Goal: Information Seeking & Learning: Learn about a topic

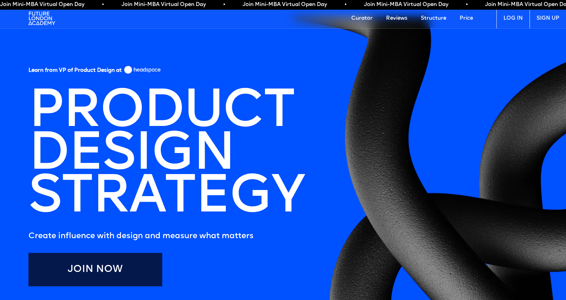
click at [365, 20] on link "Curator" at bounding box center [361, 18] width 35 height 20
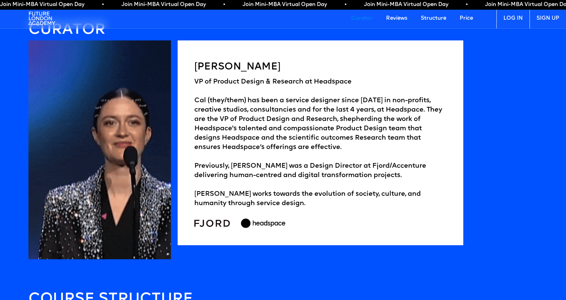
scroll to position [1039, 0]
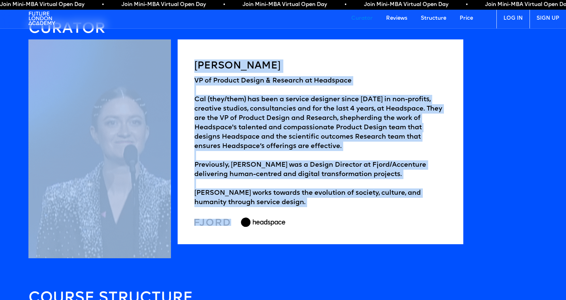
drag, startPoint x: 486, startPoint y: 258, endPoint x: 61, endPoint y: 143, distance: 440.7
click at [61, 143] on section "CURATOR Cal Thompson VP of Product Design & Research at Headspace Cal (they/the…" at bounding box center [282, 140] width 509 height 236
click at [247, 124] on div "VP of Product Design & Research at Headspace Cal (they/them) has been a service…" at bounding box center [320, 141] width 252 height 131
click at [212, 123] on div "VP of Product Design & Research at Headspace Cal (they/them) has been a service…" at bounding box center [320, 141] width 252 height 131
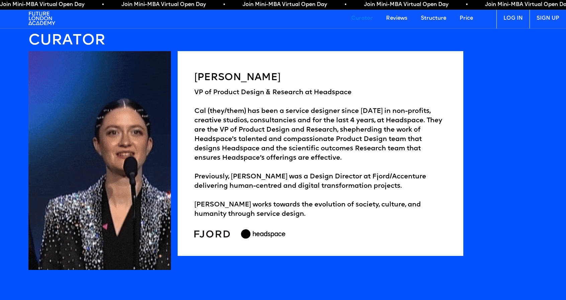
scroll to position [972, 0]
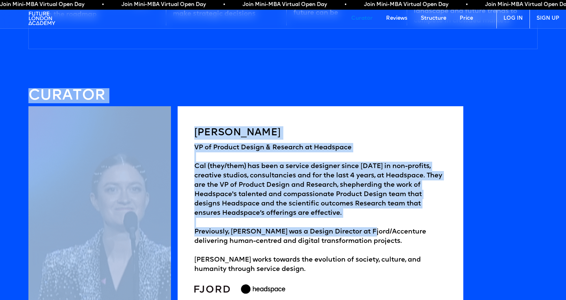
drag, startPoint x: 3, startPoint y: 85, endPoint x: 366, endPoint y: 236, distance: 392.5
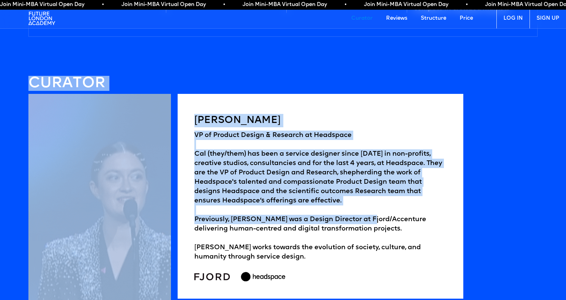
scroll to position [1039, 0]
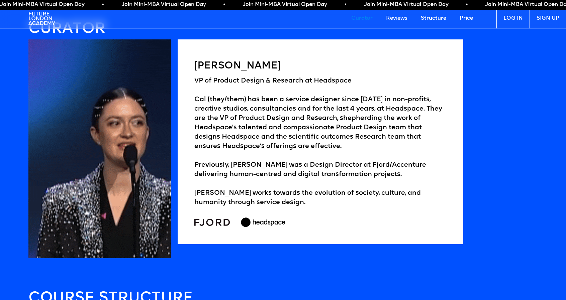
click at [379, 217] on div at bounding box center [320, 222] width 252 height 10
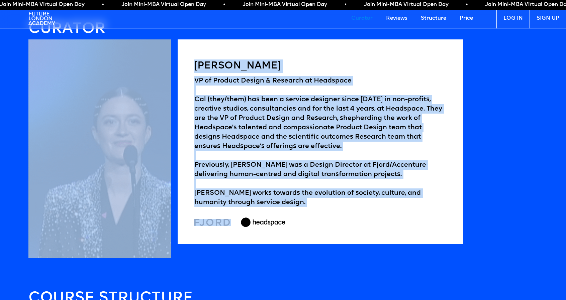
drag, startPoint x: 411, startPoint y: 245, endPoint x: 155, endPoint y: 165, distance: 269.0
click at [155, 165] on div "Cal Thompson VP of Product Design & Research at Headspace Cal (they/them) has b…" at bounding box center [245, 148] width 435 height 219
click at [318, 228] on div "Cal Thompson VP of Product Design & Research at Headspace Cal (they/them) has b…" at bounding box center [320, 141] width 285 height 205
drag, startPoint x: 301, startPoint y: 228, endPoint x: 17, endPoint y: 63, distance: 327.7
click at [21, 34] on body "Curator Reviews Structure Price LOG IN SIGN UP Learn from VP of Product Design …" at bounding box center [283, 287] width 566 height 2653
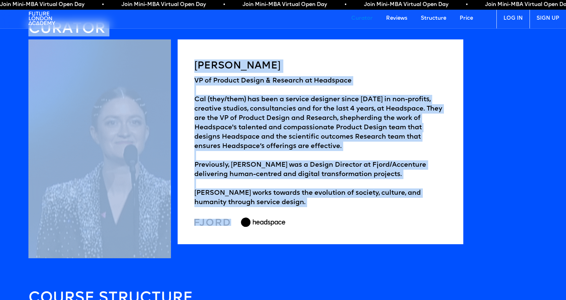
click at [17, 65] on body "Curator Reviews Structure Price LOG IN SIGN UP Learn from VP of Product Design …" at bounding box center [283, 287] width 566 height 2653
drag, startPoint x: 7, startPoint y: 38, endPoint x: 365, endPoint y: 254, distance: 418.1
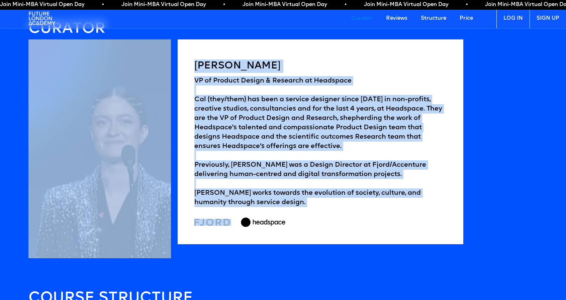
click at [365, 255] on body "Curator Reviews Structure Price LOG IN SIGN UP Learn from VP of Product Design …" at bounding box center [283, 287] width 566 height 2653
click at [362, 229] on div "Cal Thompson VP of Product Design & Research at Headspace Cal (they/them) has b…" at bounding box center [320, 141] width 285 height 205
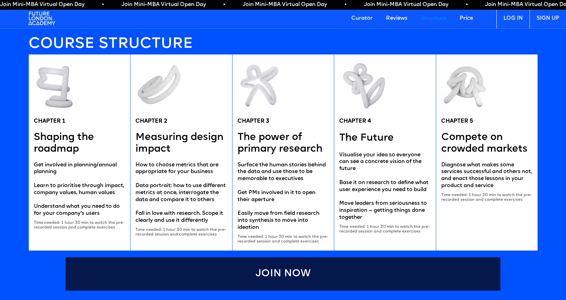
scroll to position [1307, 0]
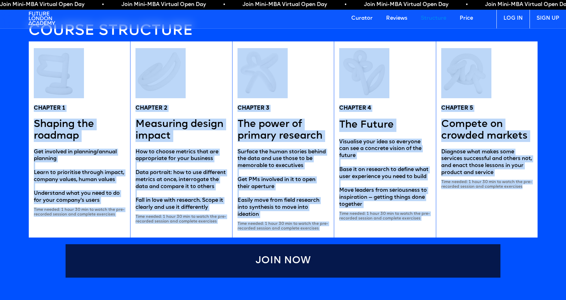
drag, startPoint x: 6, startPoint y: 44, endPoint x: 544, endPoint y: 225, distance: 568.2
click at [544, 225] on body "Curator Reviews Structure Price LOG IN SIGN UP Learn from VP of Product Design …" at bounding box center [283, 19] width 566 height 2653
click at [556, 211] on body "Curator Reviews Structure Price LOG IN SIGN UP Learn from VP of Product Design …" at bounding box center [283, 19] width 566 height 2653
drag, startPoint x: 548, startPoint y: 228, endPoint x: 30, endPoint y: 80, distance: 539.3
click at [30, 80] on body "Curator Reviews Structure Price LOG IN SIGN UP Learn from VP of Product Design …" at bounding box center [283, 19] width 566 height 2653
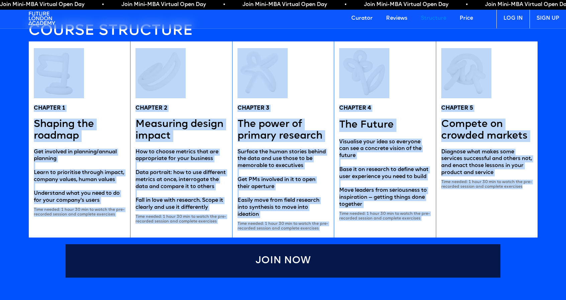
click at [16, 85] on body "Curator Reviews Structure Price LOG IN SIGN UP Learn from VP of Product Design …" at bounding box center [283, 19] width 566 height 2653
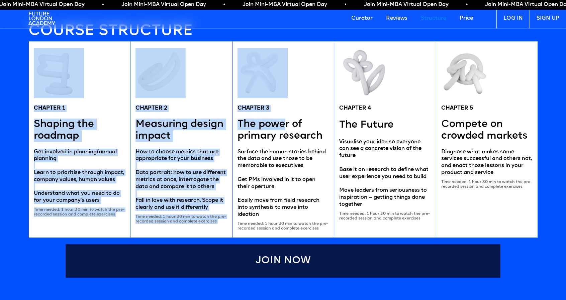
drag, startPoint x: 17, startPoint y: 38, endPoint x: 286, endPoint y: 128, distance: 283.3
click at [286, 128] on body "Curator Reviews Structure Price LOG IN SIGN UP Learn from VP of Product Design …" at bounding box center [283, 19] width 566 height 2653
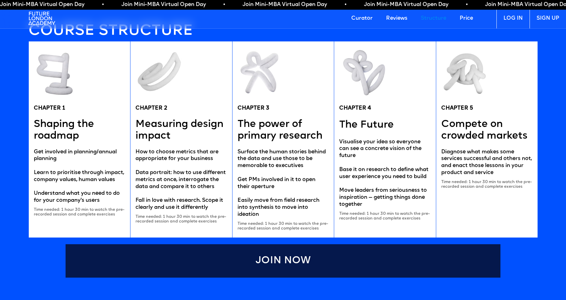
click at [548, 231] on body "Curator Reviews Structure Price LOG IN SIGN UP Learn from VP of Product Design …" at bounding box center [283, 19] width 566 height 2653
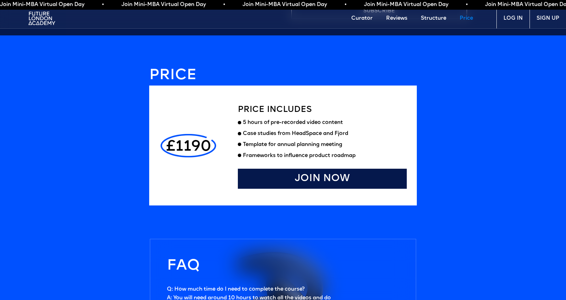
scroll to position [1808, 0]
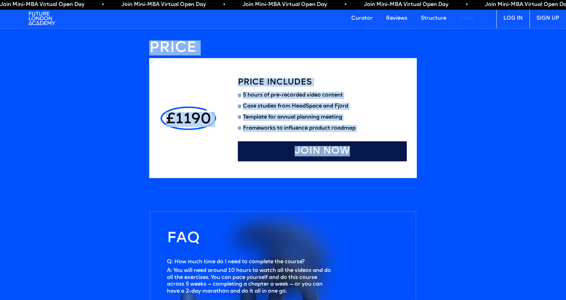
drag, startPoint x: 134, startPoint y: 41, endPoint x: 442, endPoint y: 176, distance: 335.9
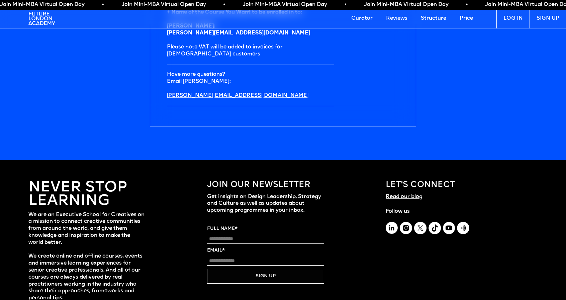
scroll to position [2345, 0]
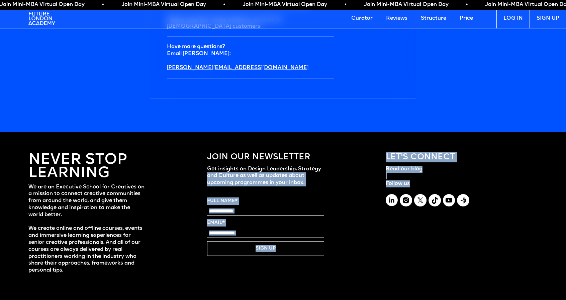
drag, startPoint x: 519, startPoint y: 202, endPoint x: 351, endPoint y: 156, distance: 174.0
click at [351, 156] on div "Never stop learning We are an Executive School for Creatives on a mission to co…" at bounding box center [283, 219] width 566 height 175
click at [365, 189] on div "Never stop learning We are an Executive School for Creatives on a mission to co…" at bounding box center [283, 219] width 566 height 175
click at [338, 200] on div "JOIN OUR NEWSLETTER Get insights on Design Leadership, Strategy and Culture as …" at bounding box center [283, 211] width 152 height 125
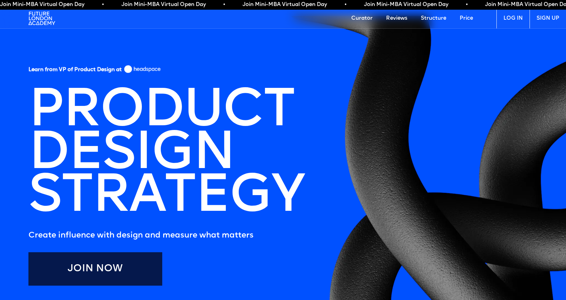
scroll to position [0, 0]
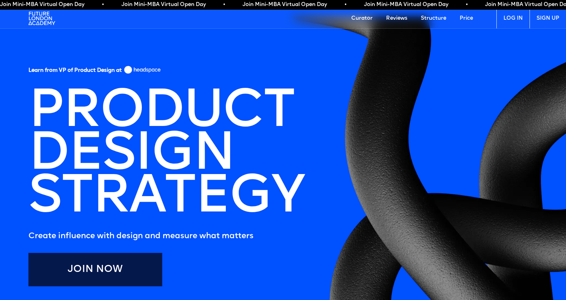
click at [441, 20] on link "Structure" at bounding box center [433, 18] width 39 height 20
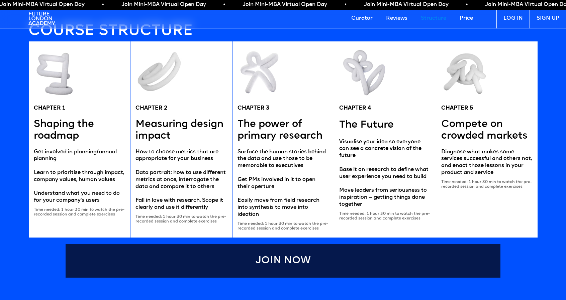
scroll to position [1309, 0]
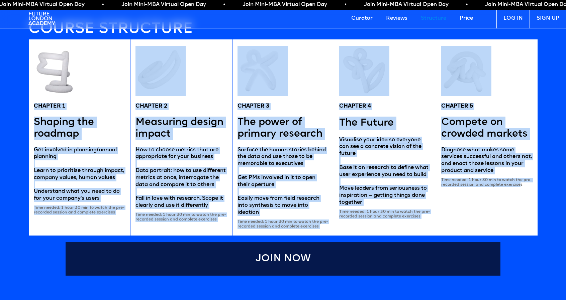
drag, startPoint x: 37, startPoint y: 105, endPoint x: 520, endPoint y: 206, distance: 493.2
click at [520, 206] on div "CHAPTER 1 Shaping the roadmap Get involved in planning/annual planning Learn to…" at bounding box center [282, 137] width 509 height 197
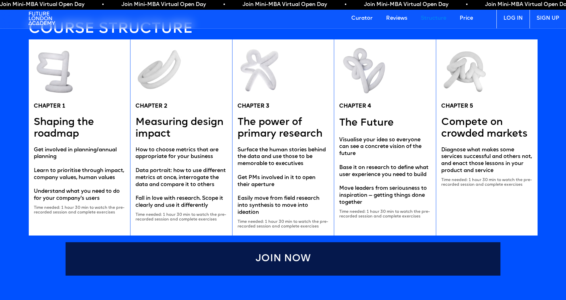
click at [544, 202] on body "Curator Reviews Structure Price LOG IN SIGN UP Learn from VP of Product Design …" at bounding box center [283, 17] width 566 height 2653
click at [238, 281] on body "Curator Reviews Structure Price LOG IN SIGN UP Learn from VP of Product Design …" at bounding box center [283, 17] width 566 height 2653
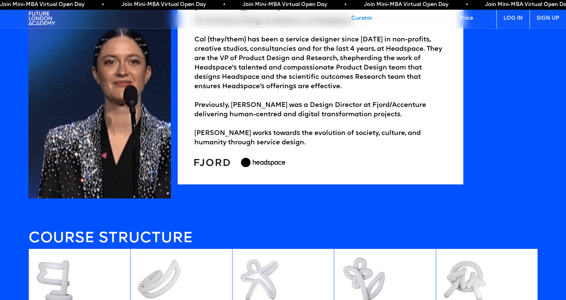
scroll to position [1041, 0]
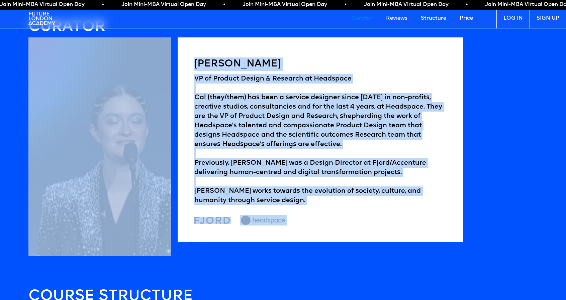
drag, startPoint x: 277, startPoint y: 218, endPoint x: 171, endPoint y: 64, distance: 187.4
click at [171, 64] on div "Cal Thompson VP of Product Design & Research at Headspace Cal (they/them) has b…" at bounding box center [245, 146] width 435 height 219
click at [197, 61] on h5 "Cal Thompson" at bounding box center [320, 64] width 252 height 13
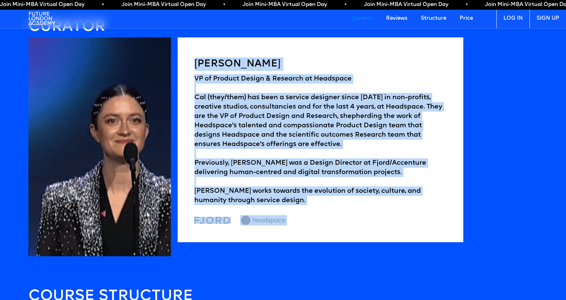
drag, startPoint x: 191, startPoint y: 60, endPoint x: 321, endPoint y: 220, distance: 206.9
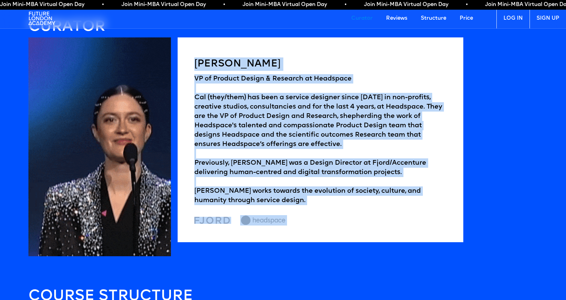
click at [324, 219] on div "Cal Thompson VP of Product Design & Research at Headspace Cal (they/them) has b…" at bounding box center [320, 139] width 285 height 205
click at [302, 222] on div at bounding box center [320, 220] width 252 height 10
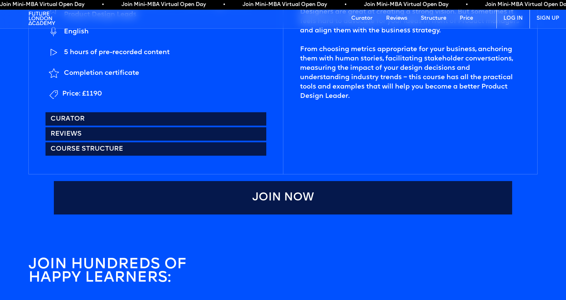
scroll to position [238, 0]
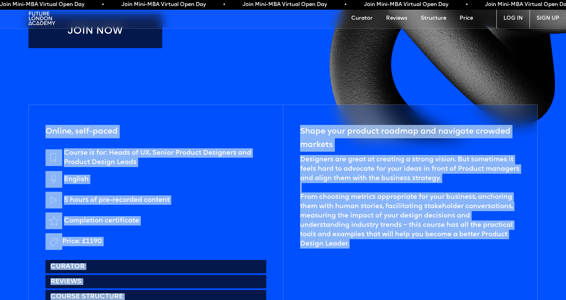
drag, startPoint x: 34, startPoint y: 125, endPoint x: 386, endPoint y: 260, distance: 377.5
click at [386, 260] on div "Online, self-paced Course is for: Heads of UX, Senior Product Designers and Pro…" at bounding box center [282, 214] width 509 height 218
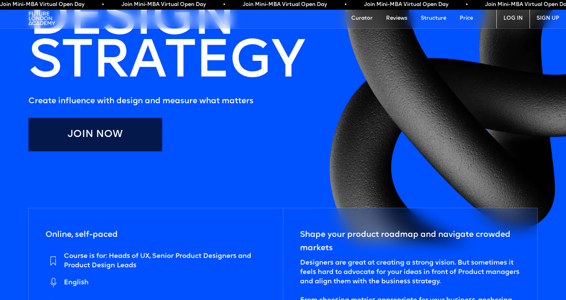
scroll to position [0, 0]
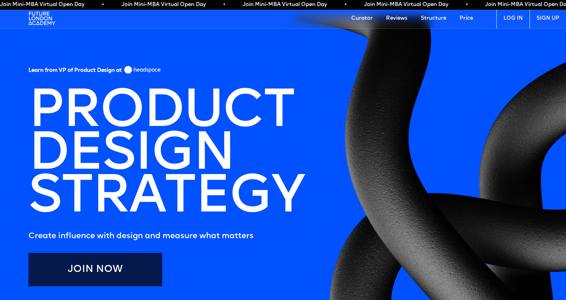
click at [469, 18] on link "Price" at bounding box center [466, 18] width 27 height 20
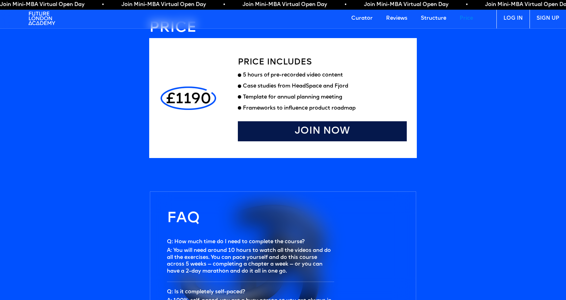
scroll to position [1795, 0]
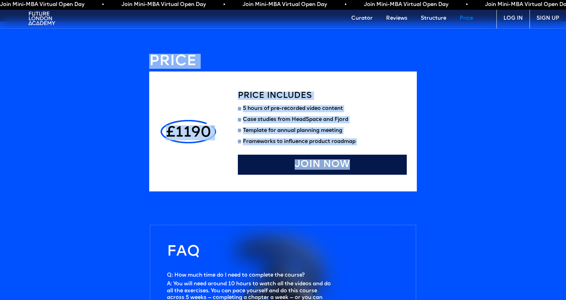
drag, startPoint x: 148, startPoint y: 62, endPoint x: 445, endPoint y: 175, distance: 317.6
drag, startPoint x: 438, startPoint y: 182, endPoint x: 138, endPoint y: 53, distance: 326.3
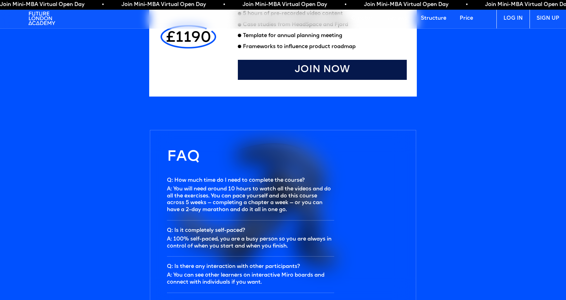
scroll to position [1895, 0]
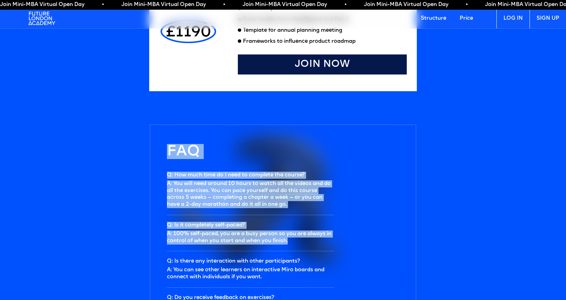
drag, startPoint x: 174, startPoint y: 160, endPoint x: 412, endPoint y: 248, distance: 253.7
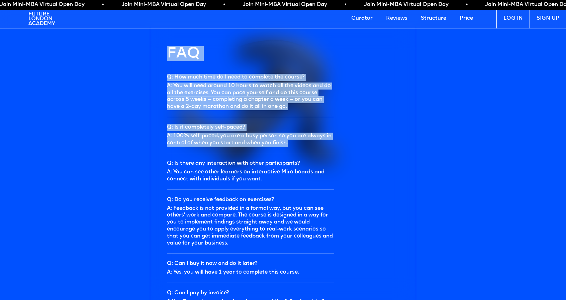
scroll to position [1995, 0]
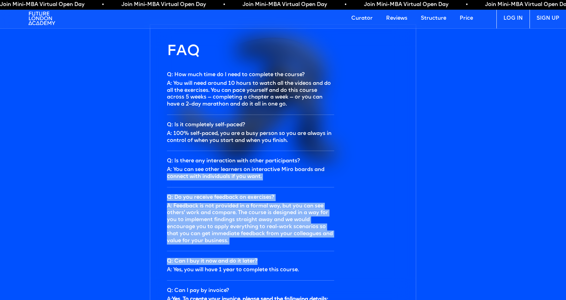
drag, startPoint x: 138, startPoint y: 198, endPoint x: 400, endPoint y: 259, distance: 269.6
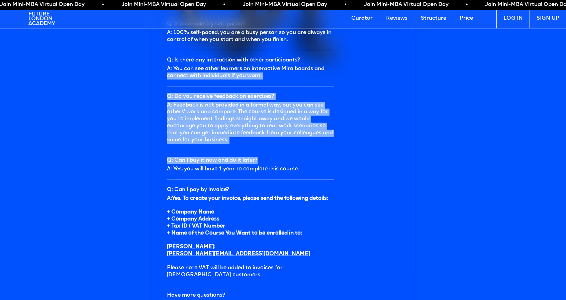
scroll to position [2096, 0]
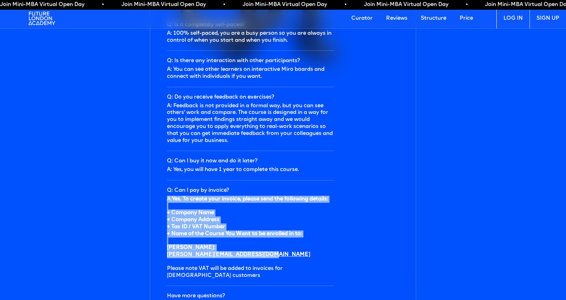
drag, startPoint x: 136, startPoint y: 199, endPoint x: 384, endPoint y: 258, distance: 254.0
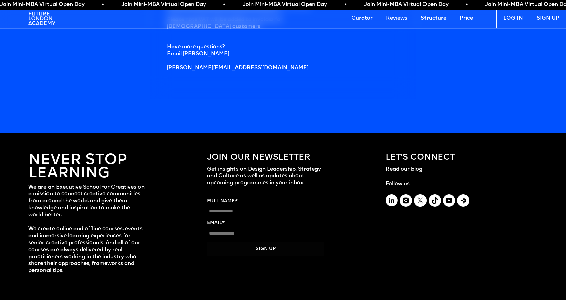
scroll to position [2345, 0]
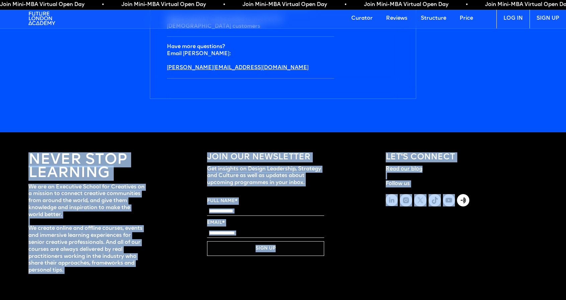
drag, startPoint x: 19, startPoint y: 153, endPoint x: 451, endPoint y: 285, distance: 451.0
click at [450, 286] on div "Never stop learning We are an Executive School for Creatives on a mission to co…" at bounding box center [283, 219] width 566 height 175
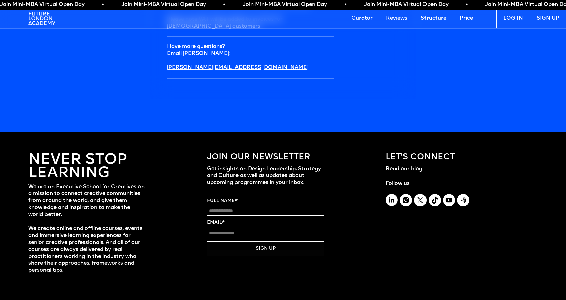
click at [472, 252] on div "LET's CONNEcT Read our blog ‍ Follow us" at bounding box center [462, 211] width 152 height 125
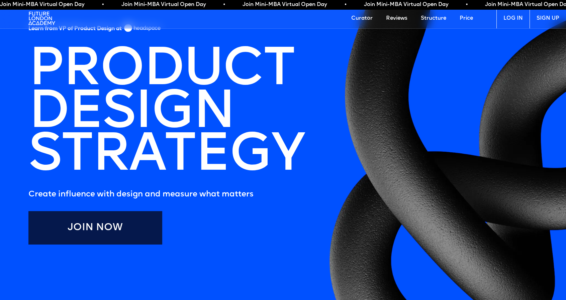
scroll to position [0, 0]
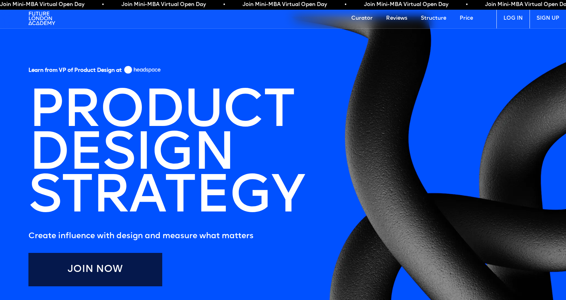
click at [390, 18] on link "Reviews" at bounding box center [396, 18] width 35 height 20
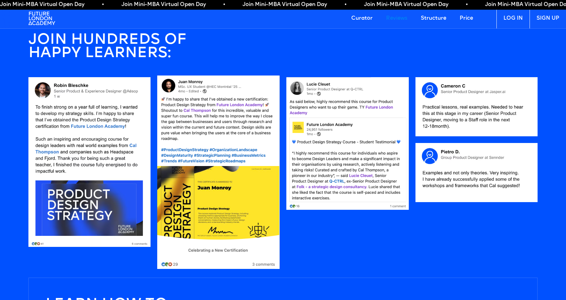
scroll to position [612, 0]
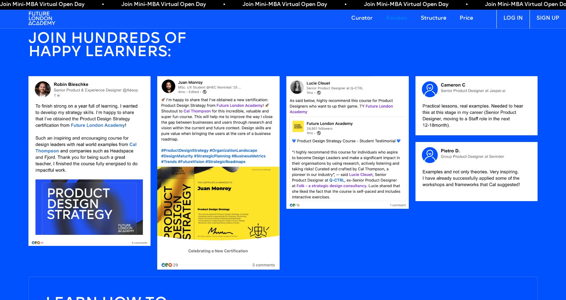
click at [245, 3] on span "Join Mini-MBA Virtual Open Day • Join Mini-MBA Virtual Open Day • Join Mini-MBA…" at bounding box center [303, 4] width 606 height 7
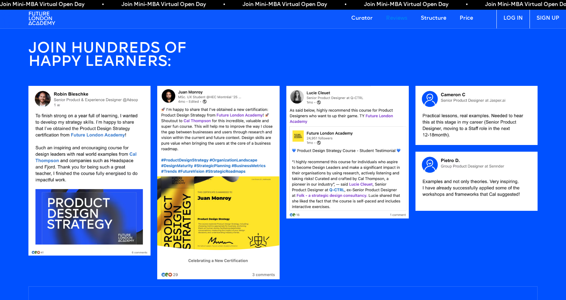
scroll to position [579, 0]
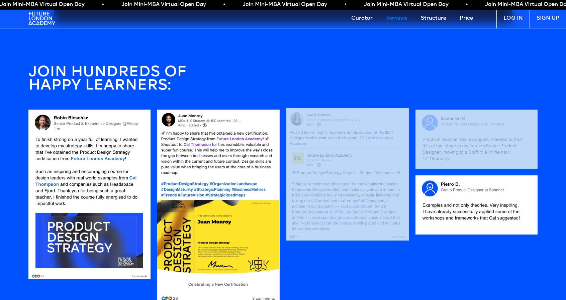
drag, startPoint x: 560, startPoint y: 238, endPoint x: 359, endPoint y: 205, distance: 203.3
click at [492, 263] on div at bounding box center [476, 207] width 122 height 194
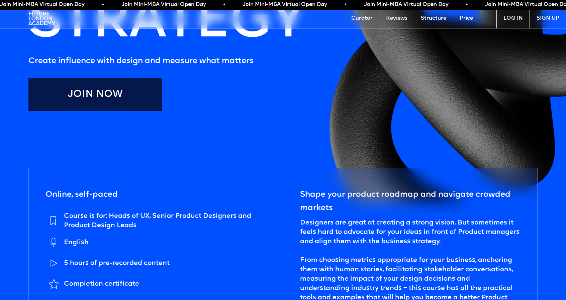
scroll to position [0, 0]
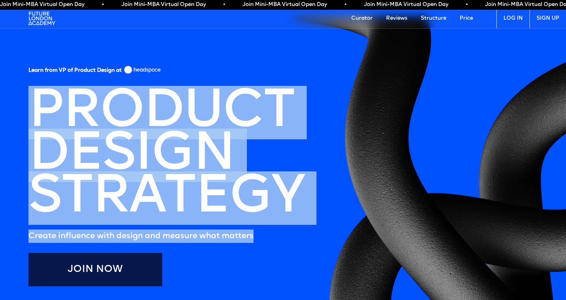
drag, startPoint x: 40, startPoint y: 107, endPoint x: 274, endPoint y: 237, distance: 267.4
click at [292, 241] on div "Learn from VP of Product Design at PRODUCT DESIGN STRATEGY Create influence wit…" at bounding box center [169, 155] width 282 height 183
click at [255, 239] on h5 "Create influence with design and measure what matters" at bounding box center [169, 236] width 282 height 13
drag, startPoint x: 261, startPoint y: 235, endPoint x: 44, endPoint y: 115, distance: 247.6
click at [44, 115] on div "Learn from VP of Product Design at PRODUCT DESIGN STRATEGY Create influence wit…" at bounding box center [169, 155] width 282 height 183
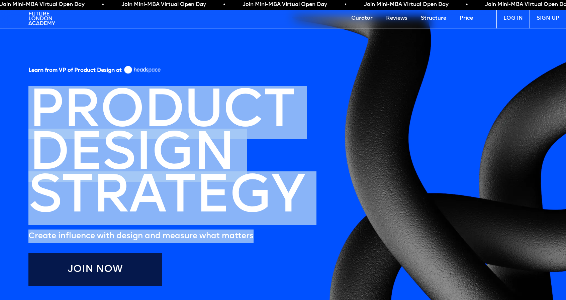
drag, startPoint x: 44, startPoint y: 114, endPoint x: 19, endPoint y: 117, distance: 25.3
click at [43, 114] on h1 "PRODUCT DESIGN STRATEGY" at bounding box center [166, 156] width 289 height 142
click at [31, 111] on h1 "PRODUCT DESIGN STRATEGY" at bounding box center [166, 156] width 289 height 142
drag, startPoint x: 22, startPoint y: 105, endPoint x: 260, endPoint y: 241, distance: 274.4
click at [260, 241] on div "Learn from VP of Product Design at PRODUCT DESIGN STRATEGY Create influence wit…" at bounding box center [169, 155] width 282 height 183
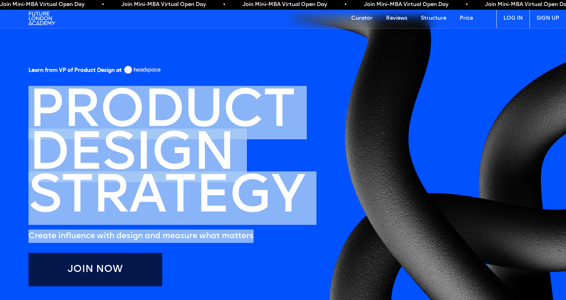
click at [265, 234] on h5 "Create influence with design and measure what matters" at bounding box center [169, 236] width 282 height 13
drag, startPoint x: 259, startPoint y: 238, endPoint x: 36, endPoint y: 93, distance: 265.8
click at [36, 93] on div "Learn from VP of Product Design at PRODUCT DESIGN STRATEGY Create influence wit…" at bounding box center [169, 155] width 282 height 183
click at [16, 95] on section "Learn from VP of Product Design at PRODUCT DESIGN STRATEGY Create influence wit…" at bounding box center [283, 197] width 566 height 361
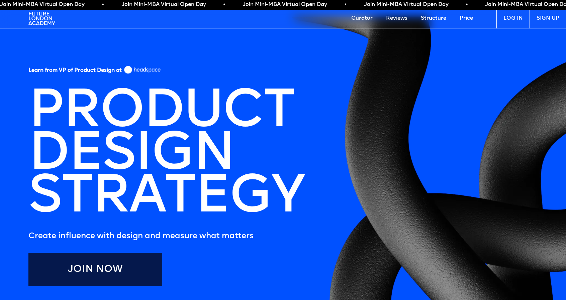
click at [41, 62] on section "Learn from VP of Product Design at PRODUCT DESIGN STRATEGY Create influence wit…" at bounding box center [283, 197] width 566 height 361
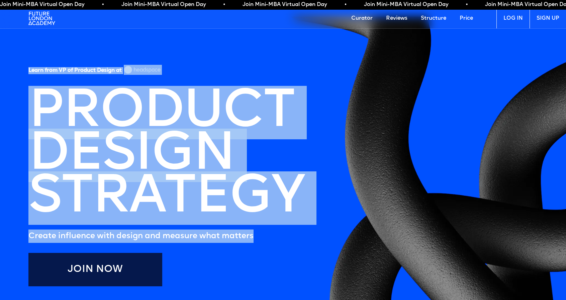
drag, startPoint x: 25, startPoint y: 66, endPoint x: 274, endPoint y: 238, distance: 303.3
click at [274, 238] on section "Learn from VP of Product Design at PRODUCT DESIGN STRATEGY Create influence wit…" at bounding box center [283, 197] width 566 height 361
click at [303, 247] on section "Learn from VP of Product Design at PRODUCT DESIGN STRATEGY Create influence wit…" at bounding box center [283, 197] width 566 height 361
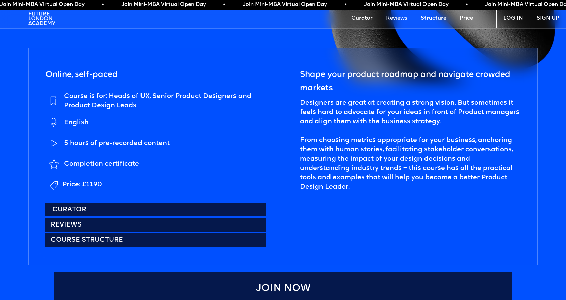
scroll to position [301, 0]
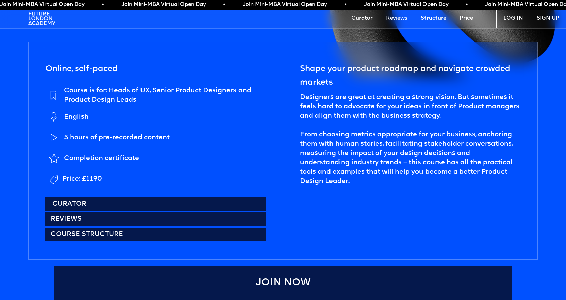
click at [84, 203] on link "Curator" at bounding box center [155, 204] width 221 height 13
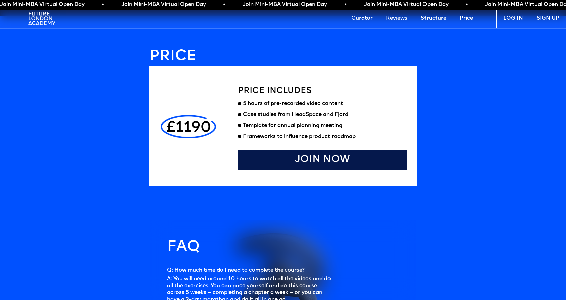
scroll to position [1741, 0]
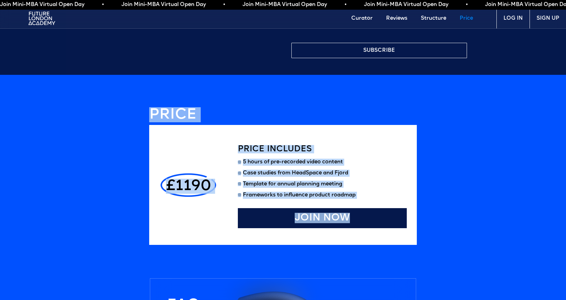
drag, startPoint x: 139, startPoint y: 111, endPoint x: 426, endPoint y: 232, distance: 311.4
click at [264, 245] on div "£1190 Price includes 5 hours of pre-recorded video content Case studies from He…" at bounding box center [283, 185] width 268 height 120
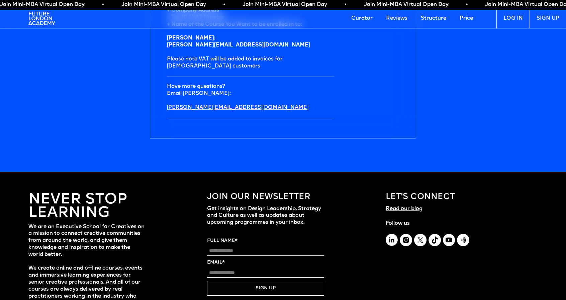
scroll to position [2345, 0]
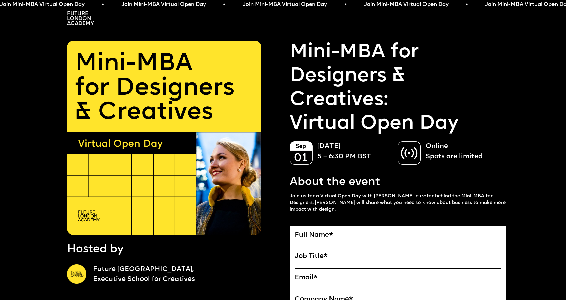
drag, startPoint x: 334, startPoint y: 214, endPoint x: 262, endPoint y: 135, distance: 107.4
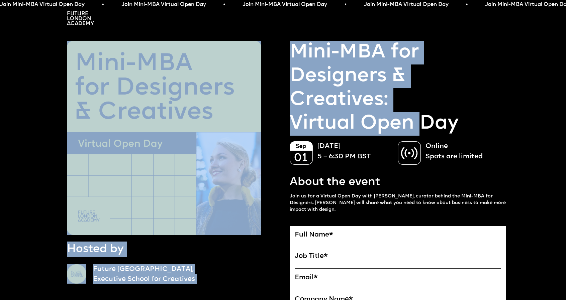
drag, startPoint x: 278, startPoint y: 57, endPoint x: 422, endPoint y: 130, distance: 161.8
click at [340, 121] on p "Mini-MBA for Designers & Creatives: Virtual Open Day" at bounding box center [398, 88] width 216 height 95
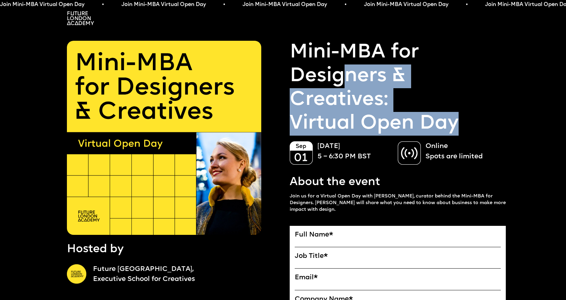
drag, startPoint x: 458, startPoint y: 126, endPoint x: 342, endPoint y: 82, distance: 123.7
click at [342, 82] on p "Mini-MBA for Designers & Creatives: Virtual Open Day" at bounding box center [398, 88] width 216 height 95
click at [335, 77] on link "Mini-MBA for Designers & Creatives:" at bounding box center [398, 76] width 216 height 71
click at [386, 97] on link "Mini-MBA for Designers & Creatives:" at bounding box center [398, 76] width 216 height 71
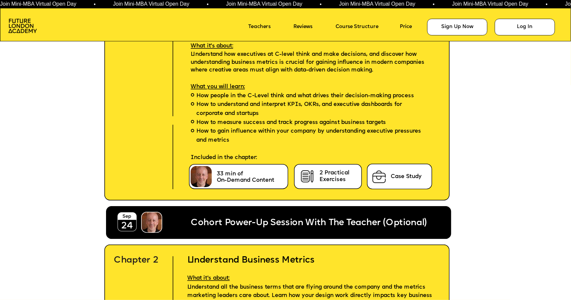
scroll to position [1860, 0]
